Goal: Task Accomplishment & Management: Manage account settings

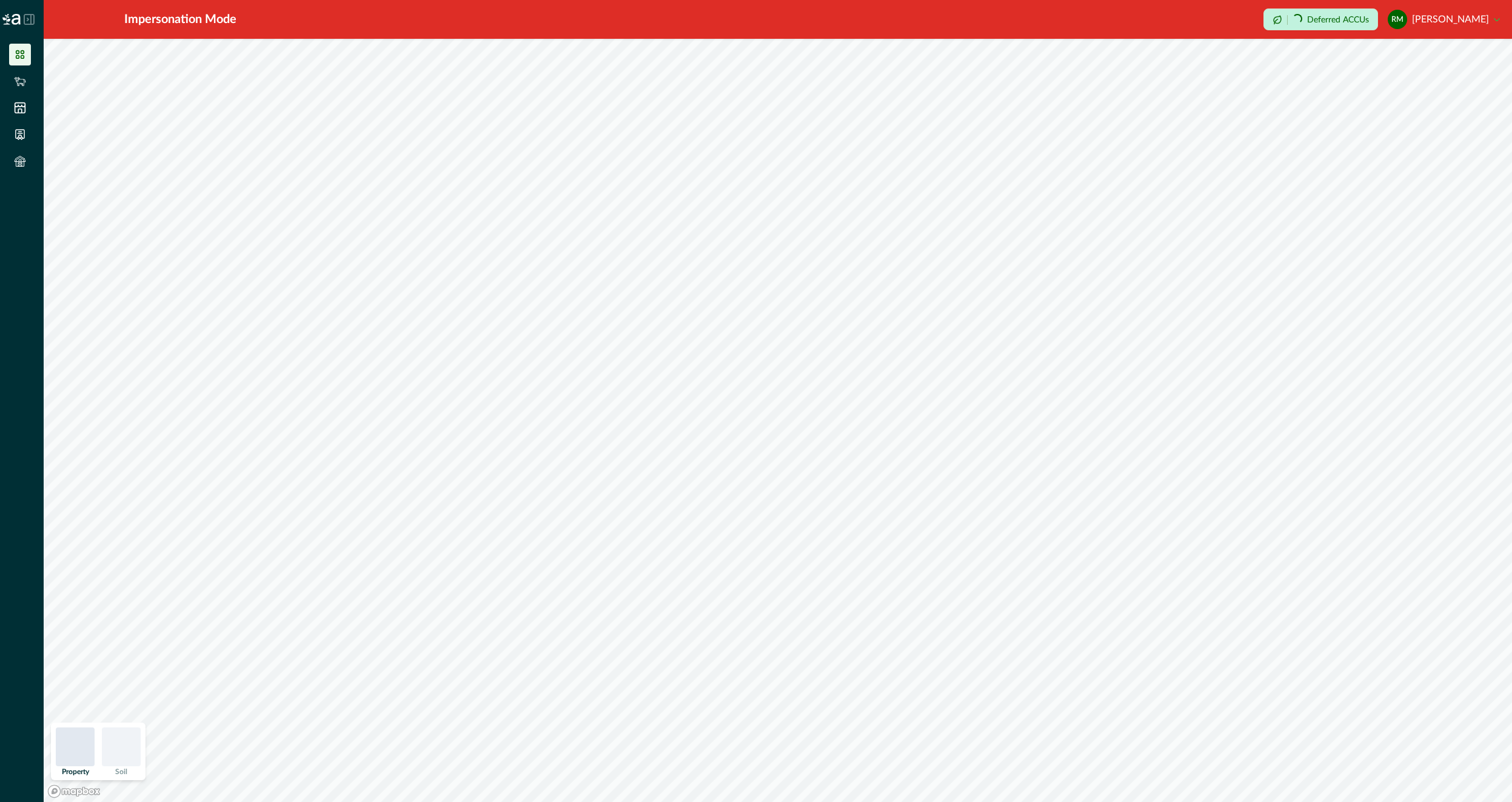
click at [1427, 16] on button "RM [PERSON_NAME]" at bounding box center [1444, 19] width 112 height 29
click at [1411, 57] on button "Sign out" at bounding box center [1432, 55] width 134 height 20
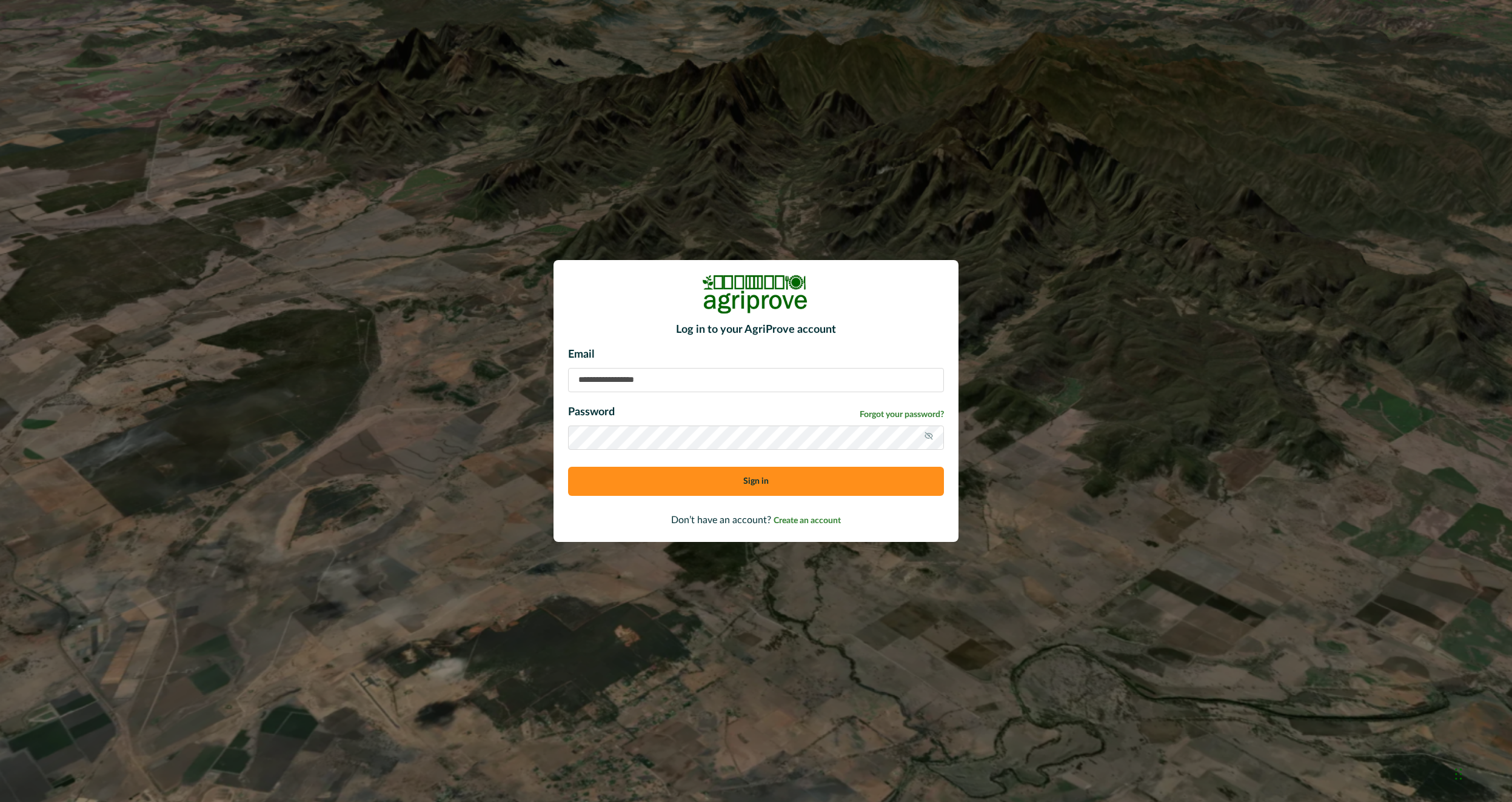
click at [715, 381] on input at bounding box center [755, 380] width 376 height 24
type input "**********"
drag, startPoint x: 711, startPoint y: 476, endPoint x: 704, endPoint y: 477, distance: 7.1
click at [711, 476] on button "Sign in" at bounding box center [755, 481] width 376 height 29
